Goal: Transaction & Acquisition: Purchase product/service

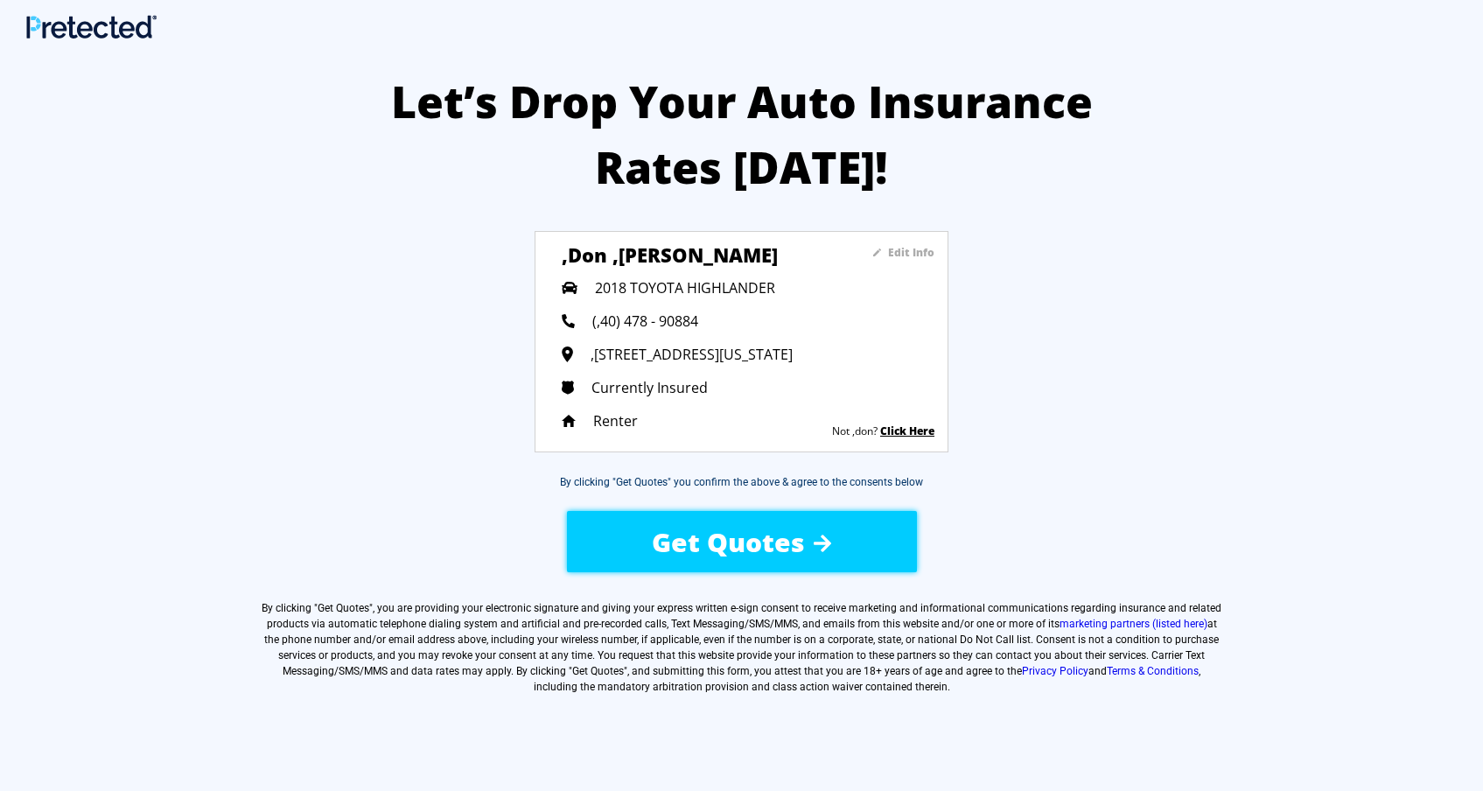
click at [530, 398] on div "Let’s Drop Your Auto Insurance Rates [DATE]! Edit Info ,don ,[PERSON_NAME] 2018…" at bounding box center [741, 469] width 1483 height 853
click at [903, 250] on sapn "Edit Info" at bounding box center [911, 252] width 46 height 15
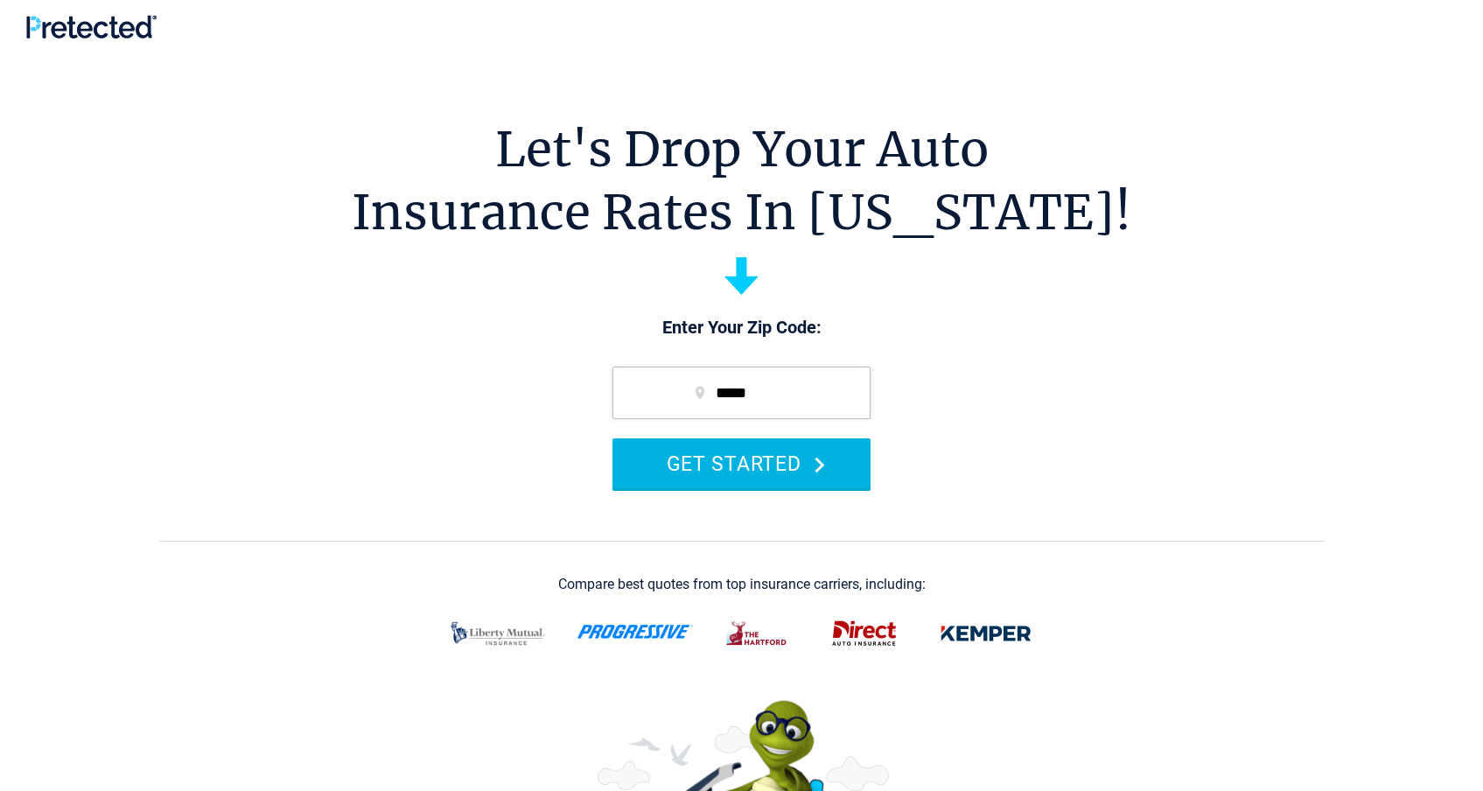
click at [744, 459] on button "GET STARTED" at bounding box center [742, 463] width 258 height 50
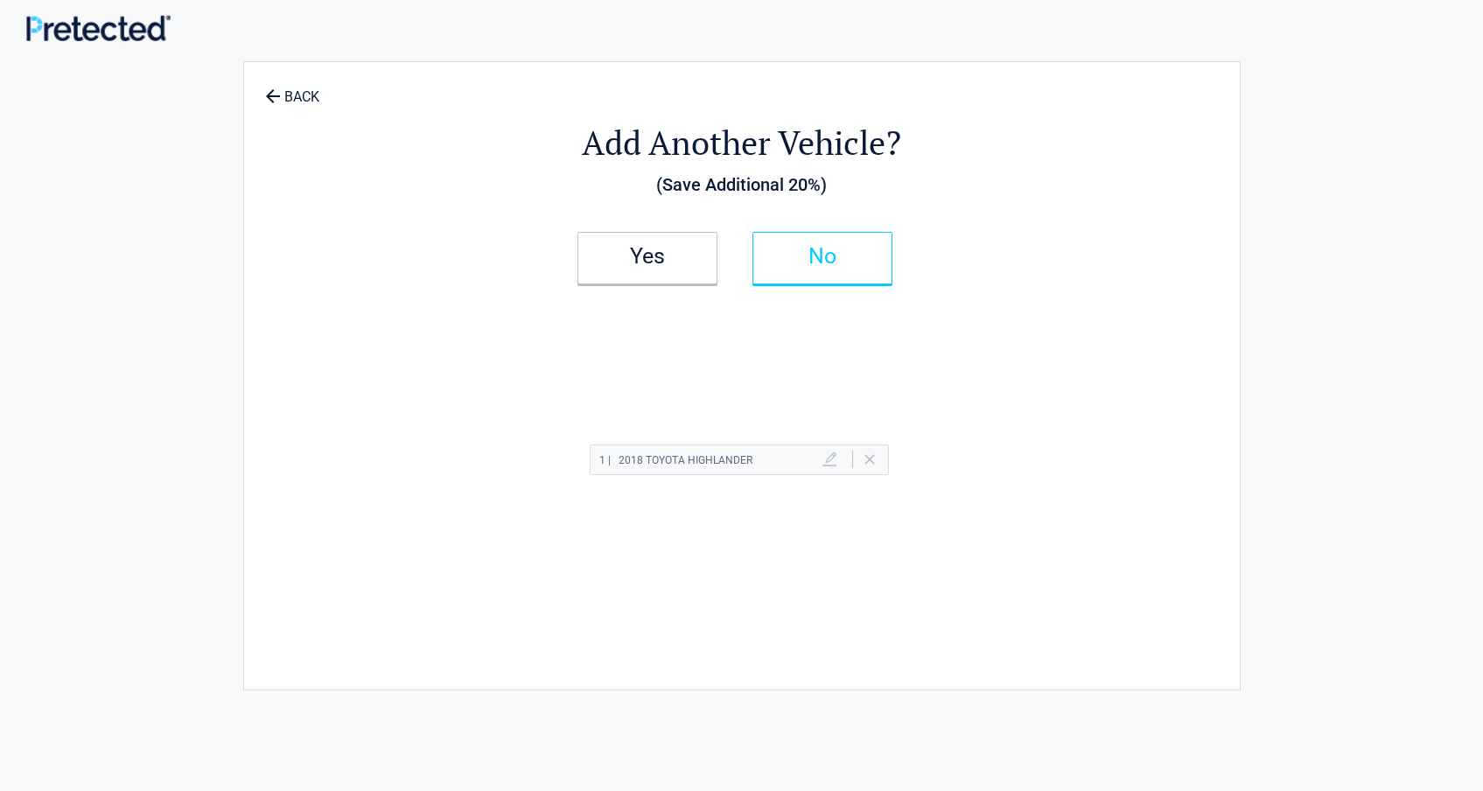
click at [810, 251] on h2 "No" at bounding box center [822, 256] width 103 height 12
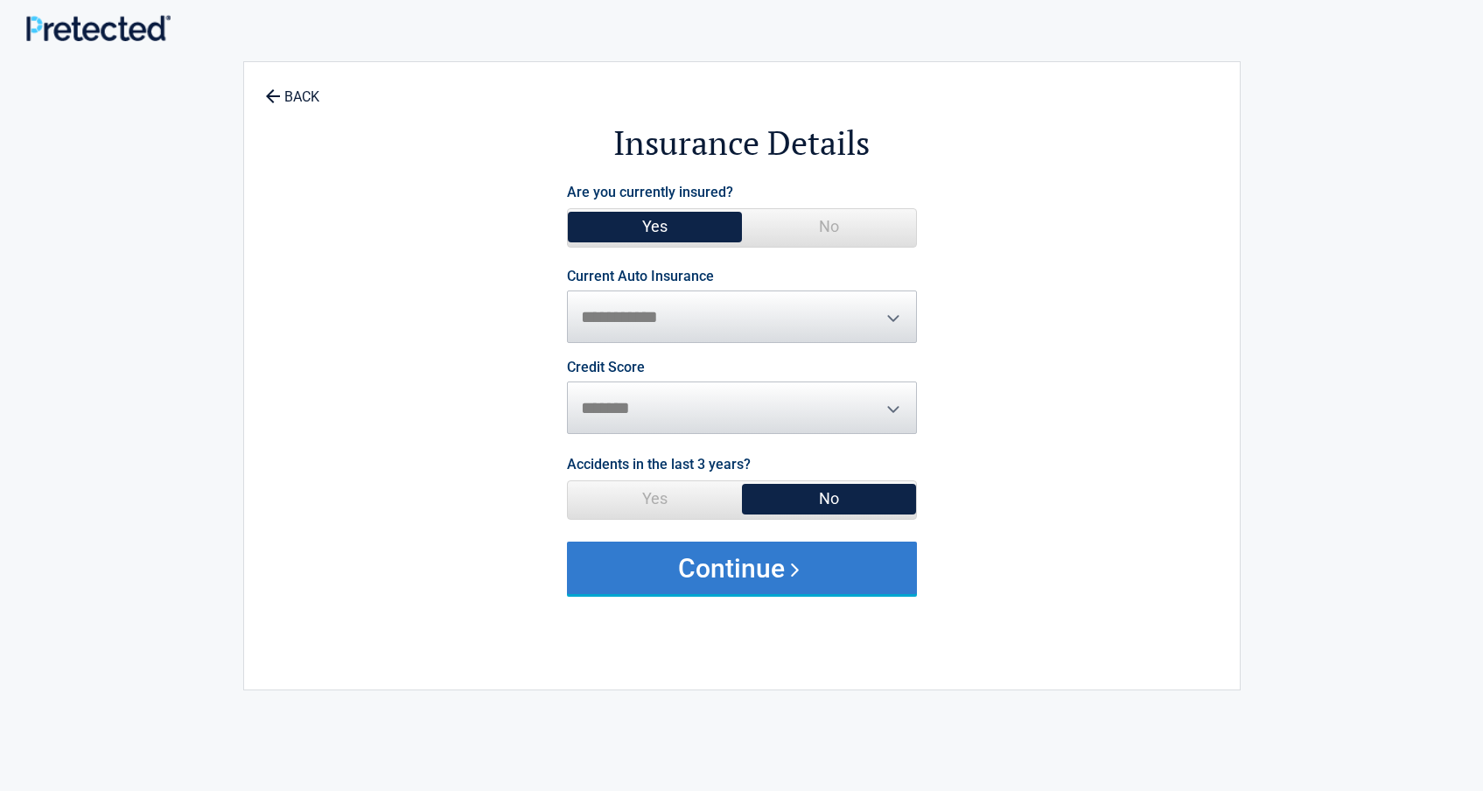
click at [745, 564] on button "Continue" at bounding box center [742, 568] width 350 height 53
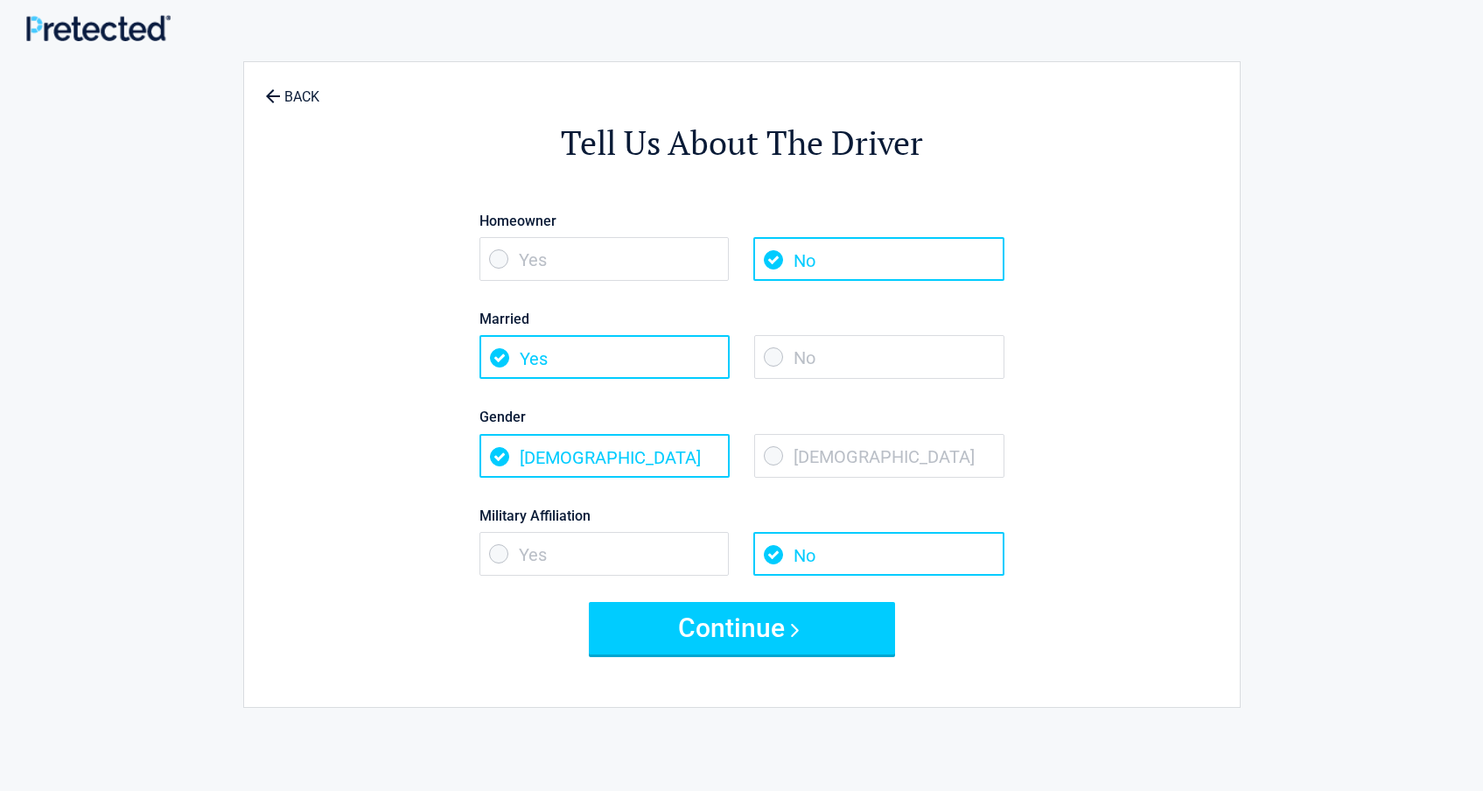
click at [496, 556] on span "Yes" at bounding box center [605, 554] width 250 height 44
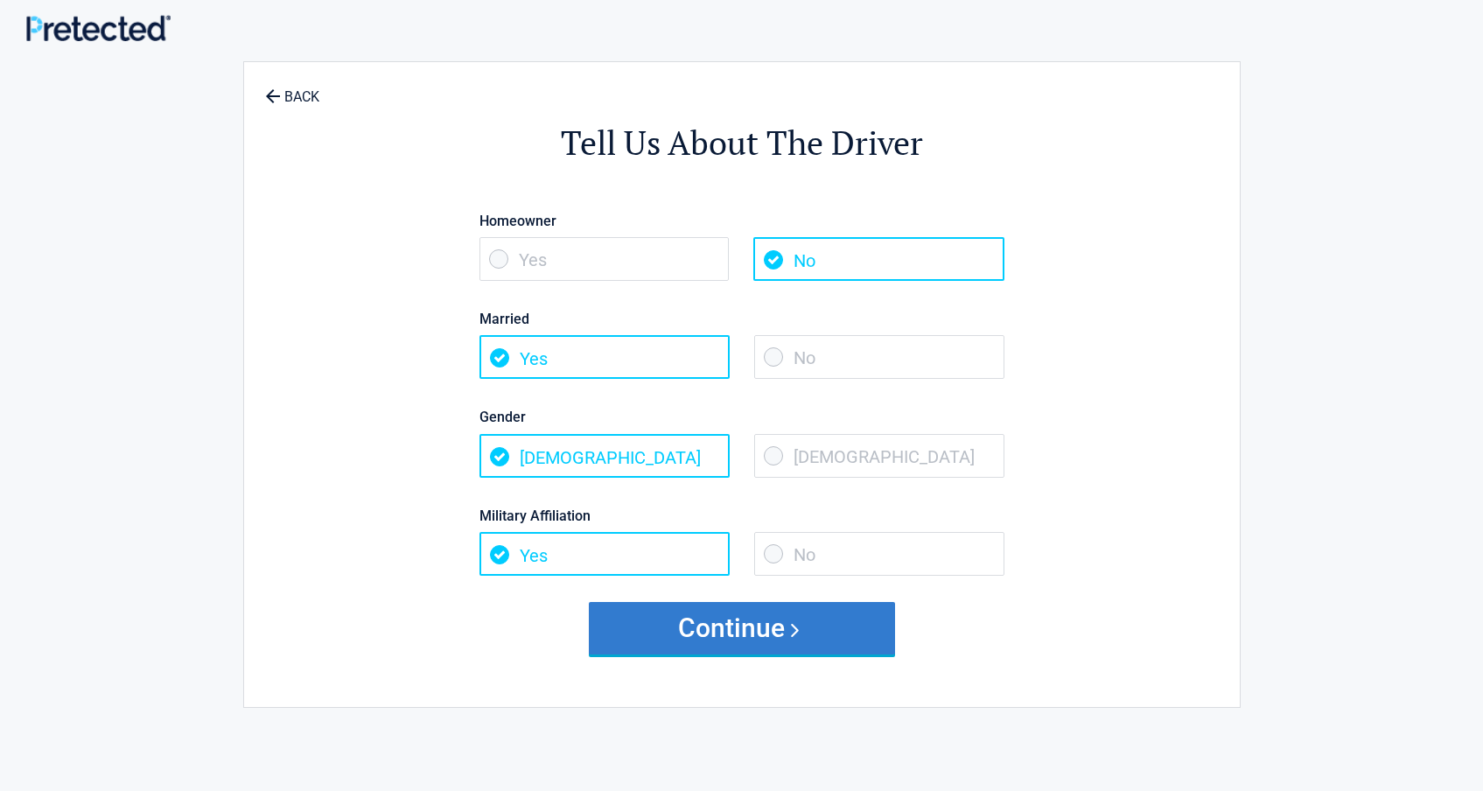
click at [747, 627] on button "Continue" at bounding box center [742, 628] width 306 height 53
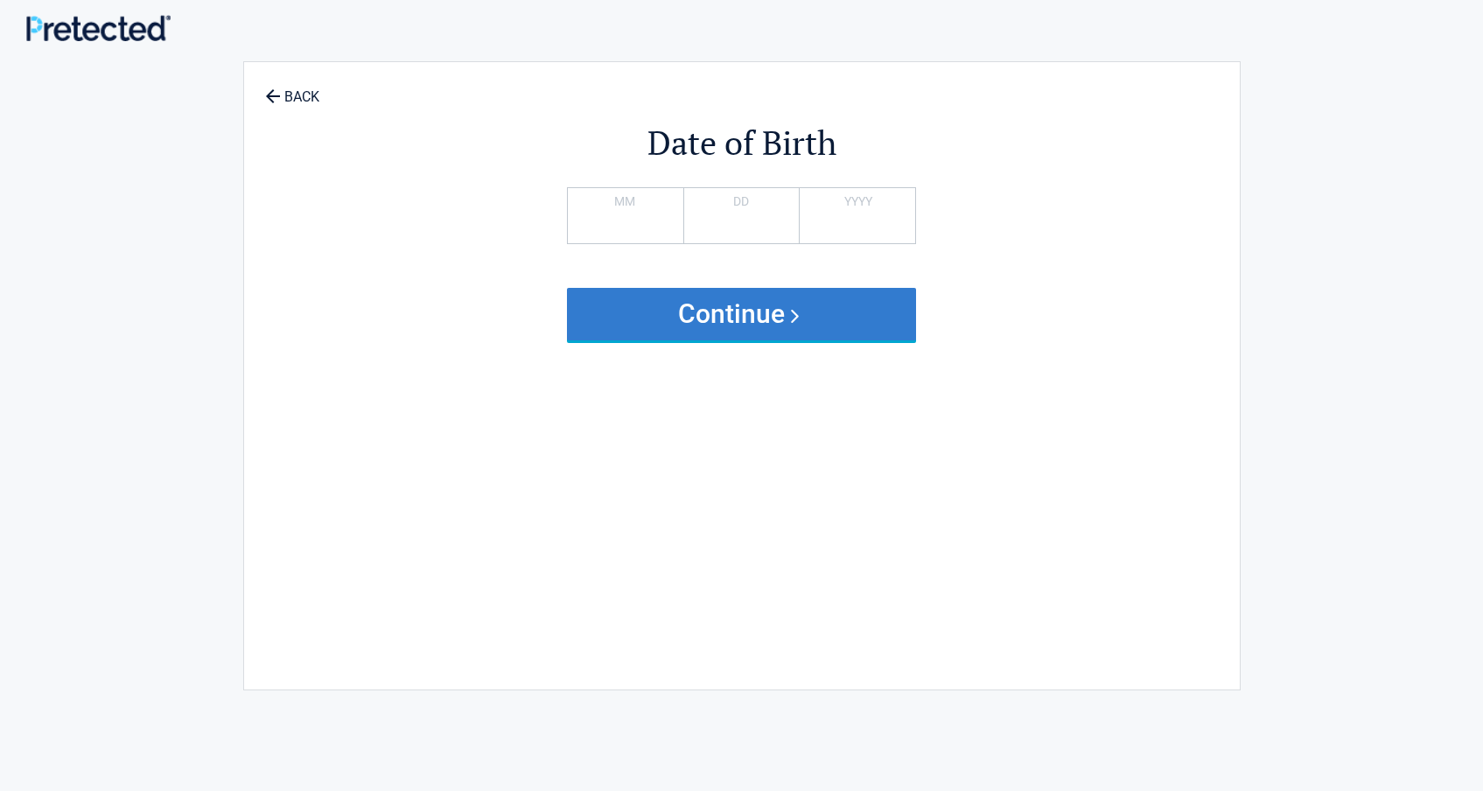
click at [736, 319] on button "Continue" at bounding box center [742, 314] width 350 height 53
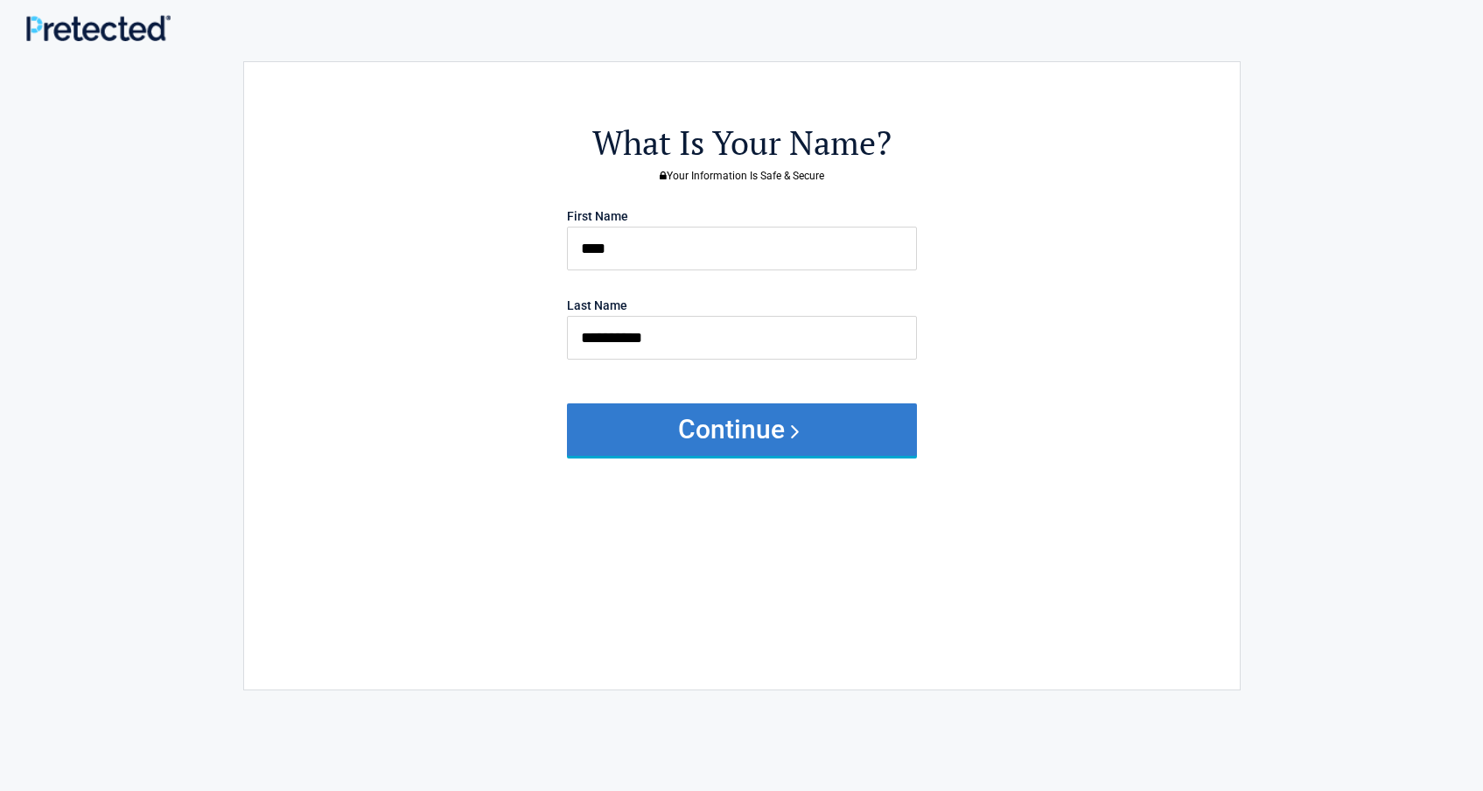
click at [715, 431] on button "Continue" at bounding box center [742, 429] width 350 height 53
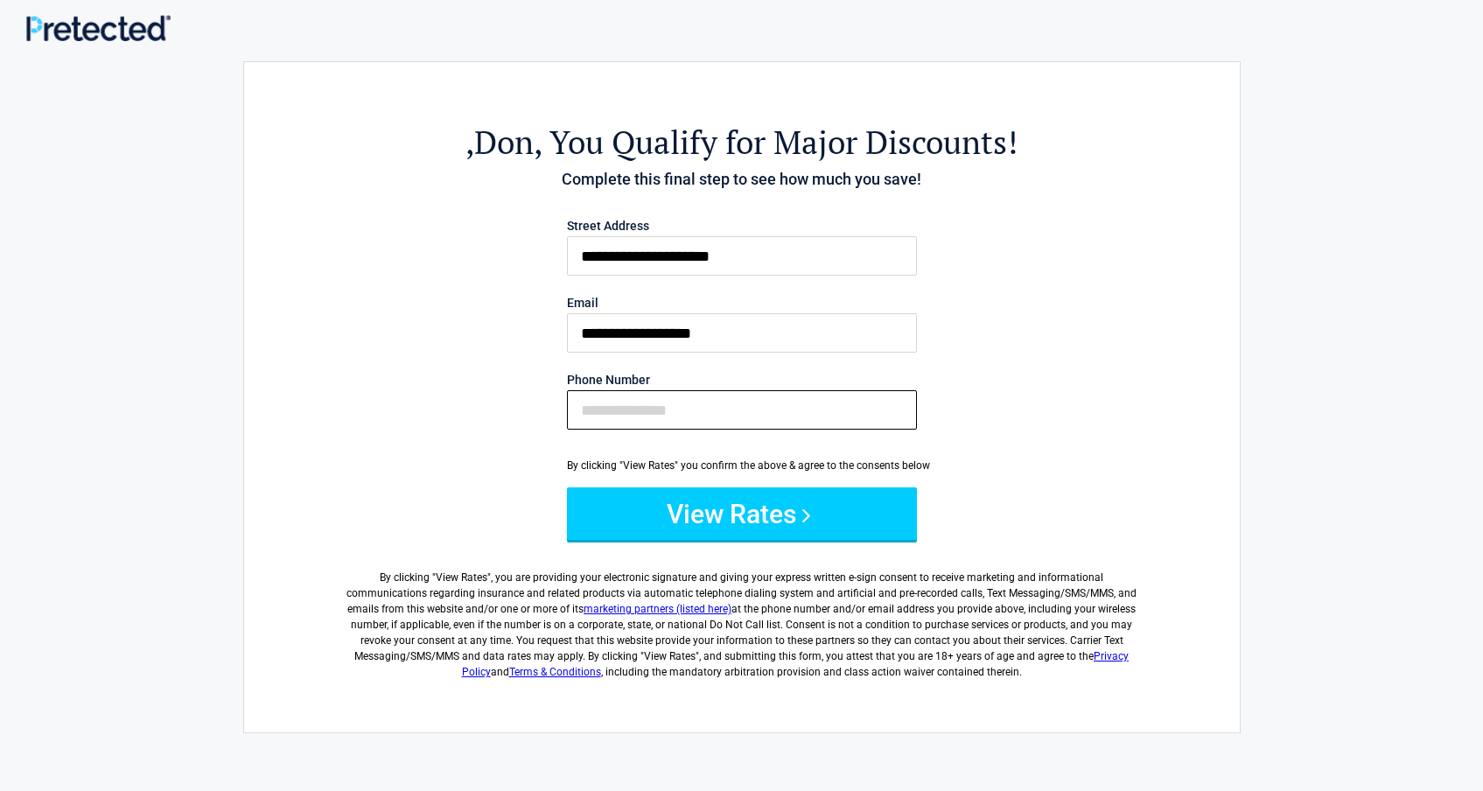
click at [591, 410] on input "Phone Number" at bounding box center [742, 409] width 350 height 39
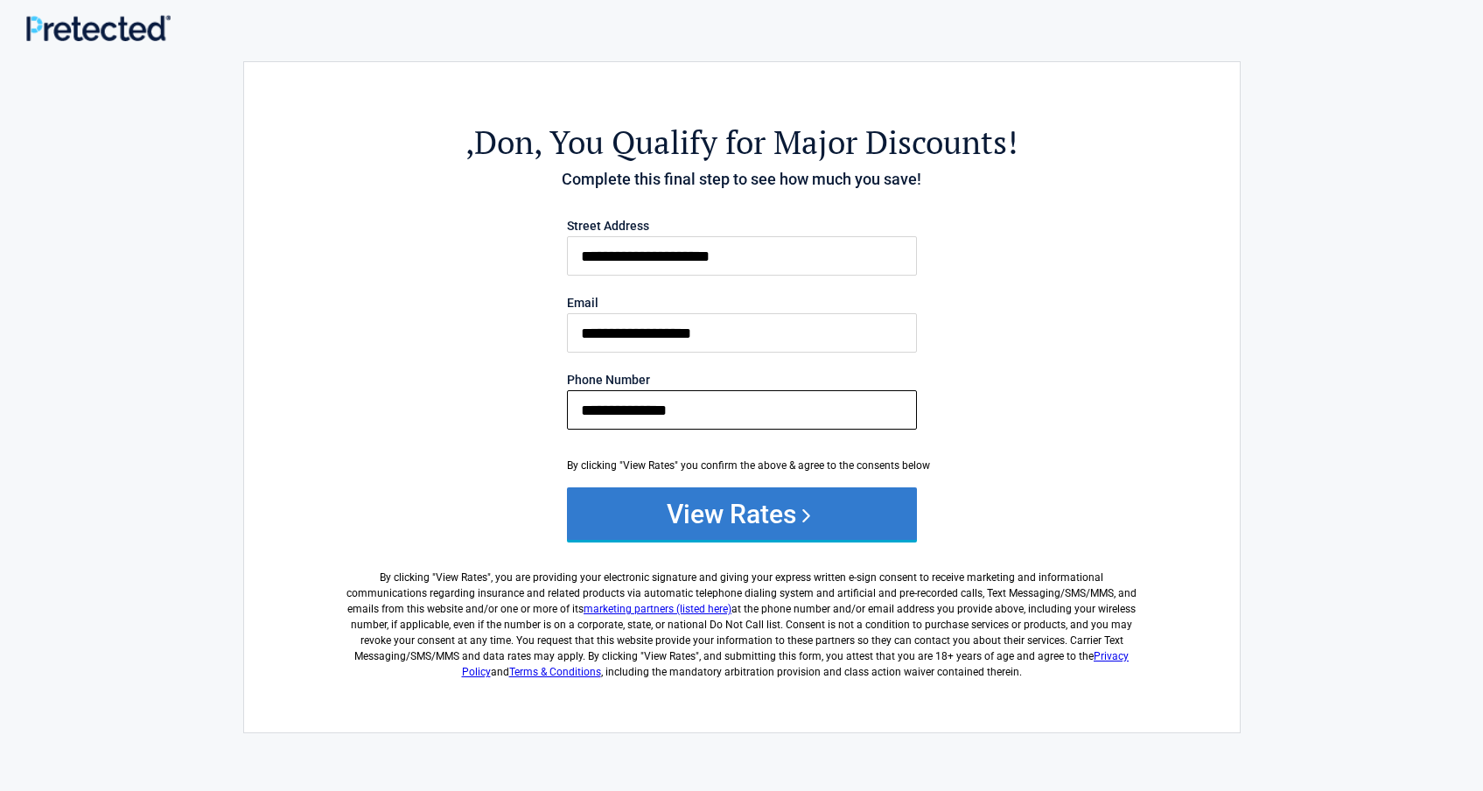
type input "**********"
click at [728, 505] on button "View Rates" at bounding box center [742, 513] width 350 height 53
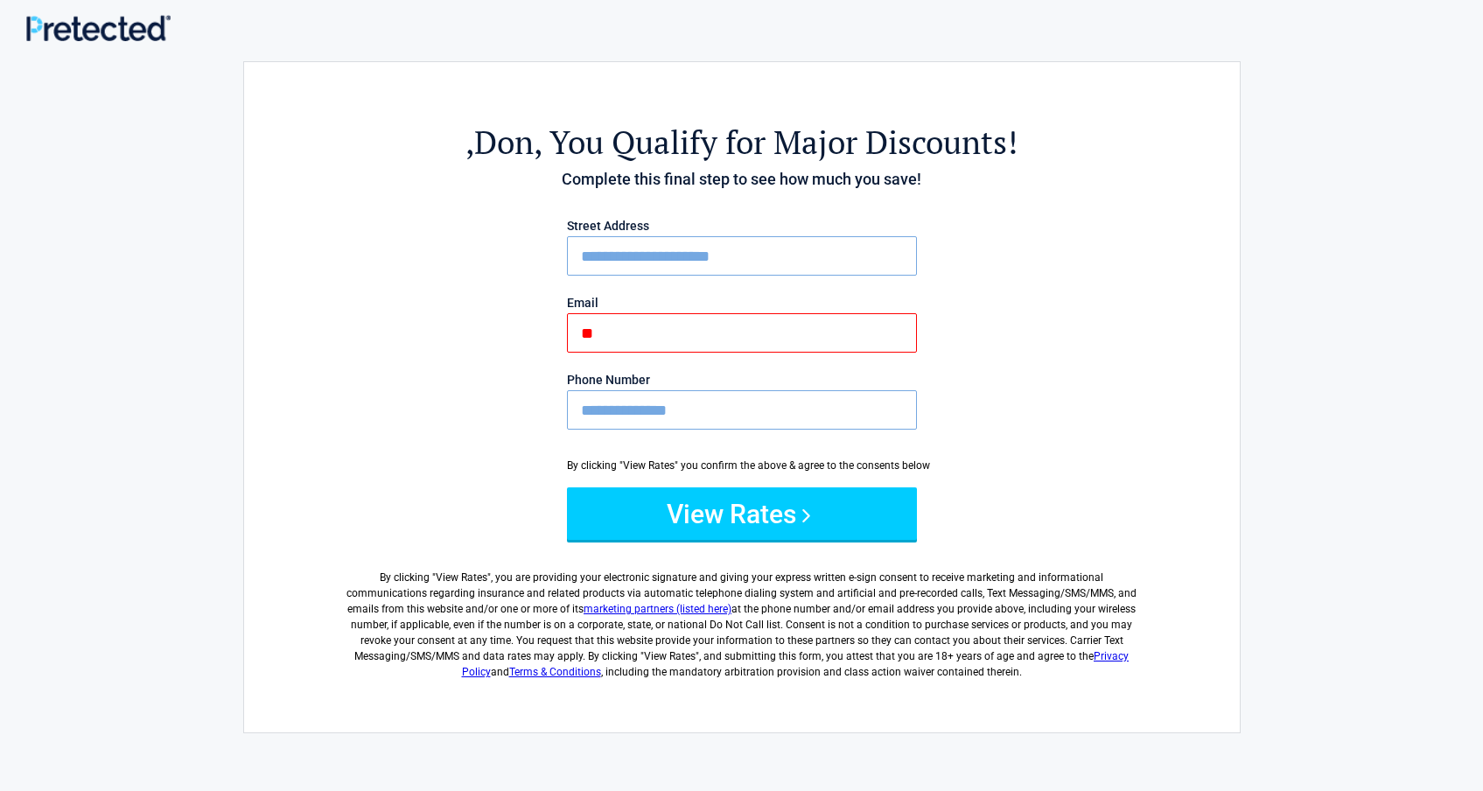
type input "*"
type input "**********"
click at [1182, 234] on div "**********" at bounding box center [742, 397] width 998 height 672
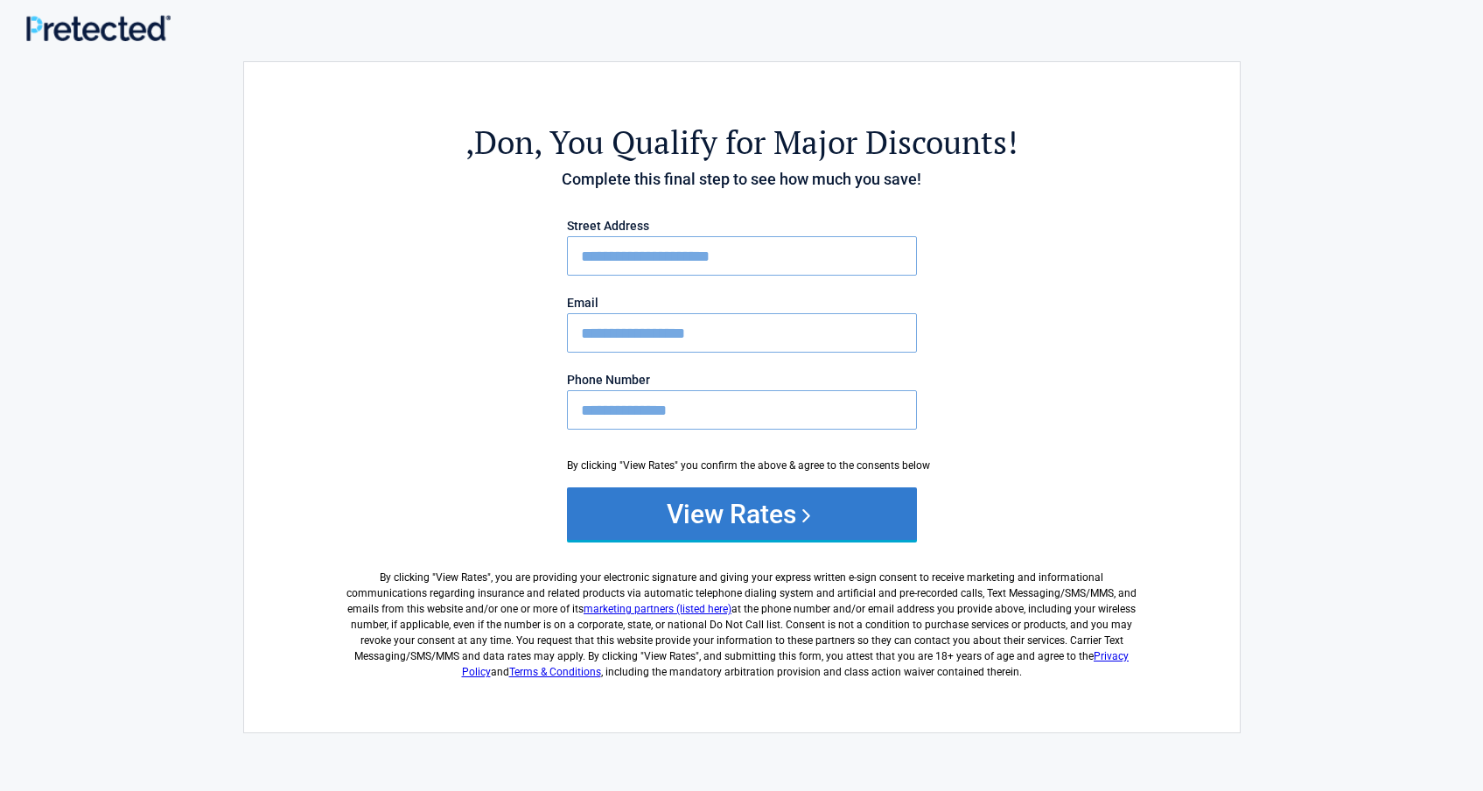
click at [733, 512] on button "View Rates" at bounding box center [742, 513] width 350 height 53
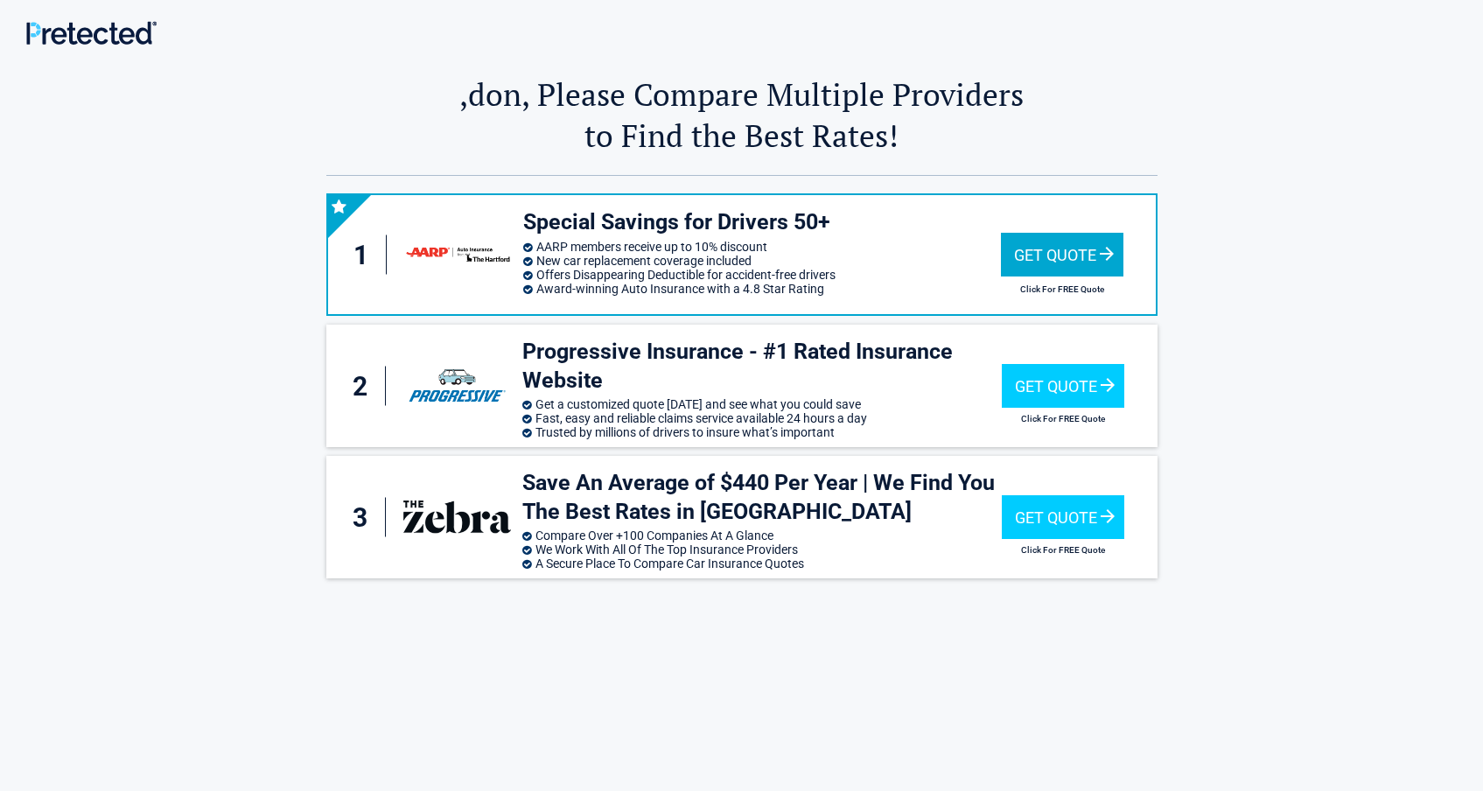
click at [1083, 249] on div "Get Quote" at bounding box center [1062, 255] width 123 height 44
